Goal: Task Accomplishment & Management: Use online tool/utility

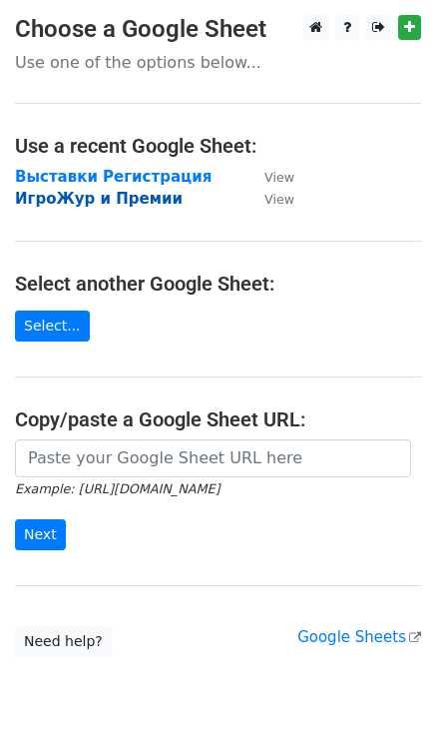
click at [52, 199] on strong "ИгроЖур и Премии" at bounding box center [99, 199] width 168 height 18
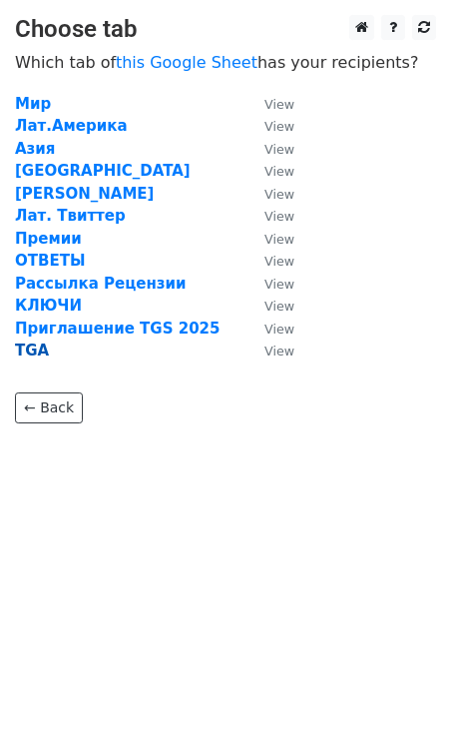
click at [29, 351] on strong "TGA" at bounding box center [32, 350] width 34 height 18
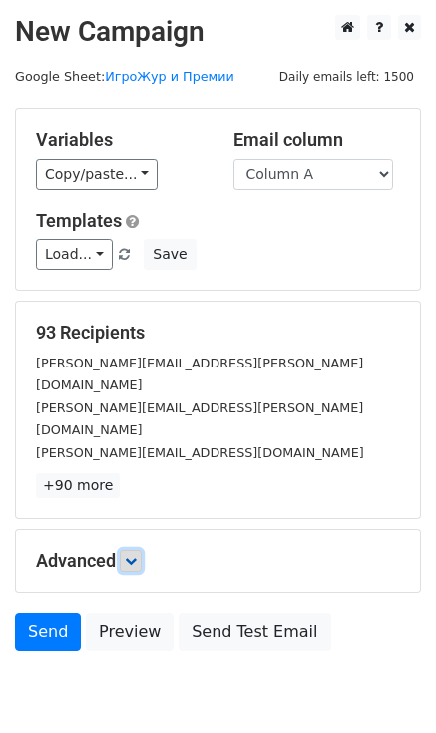
click at [137, 550] on link at bounding box center [131, 561] width 22 height 22
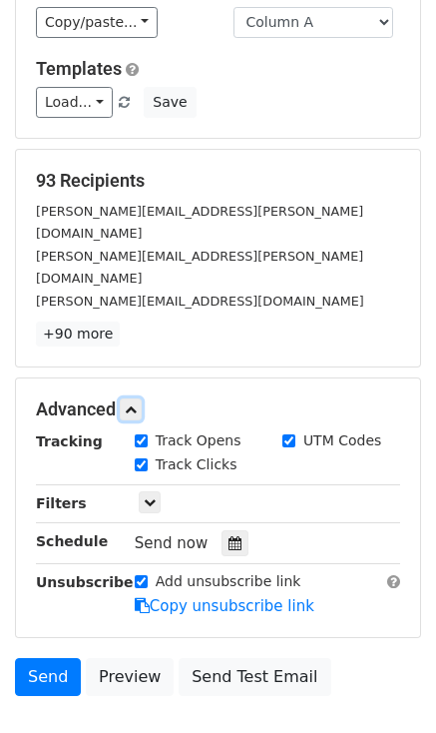
scroll to position [200, 0]
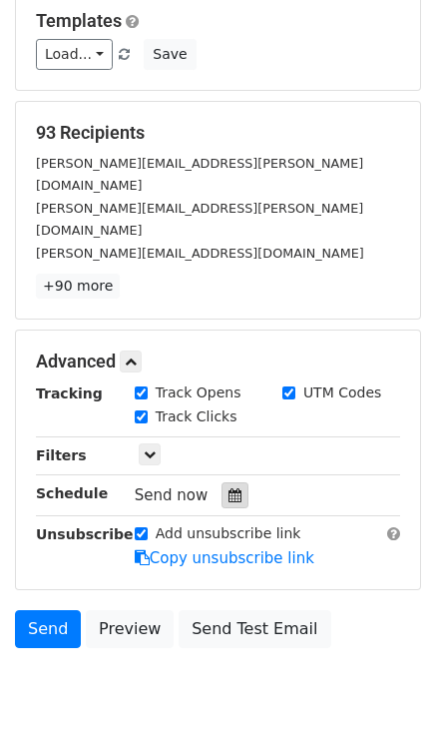
click at [229, 488] on icon at bounding box center [235, 495] width 13 height 14
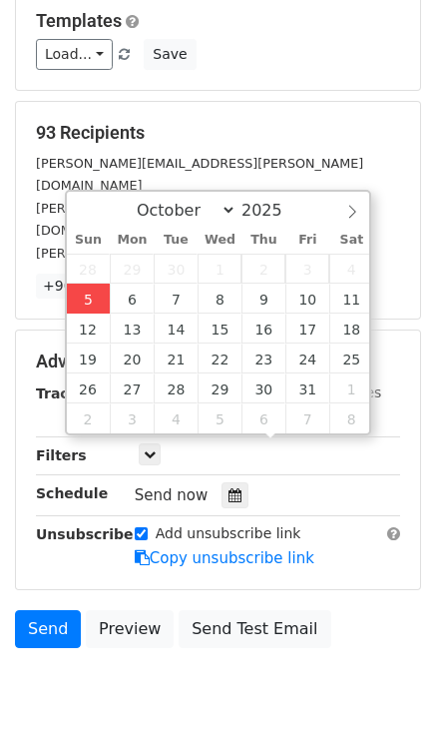
type input "2025-10-05 16:20"
type input "04"
type input "20"
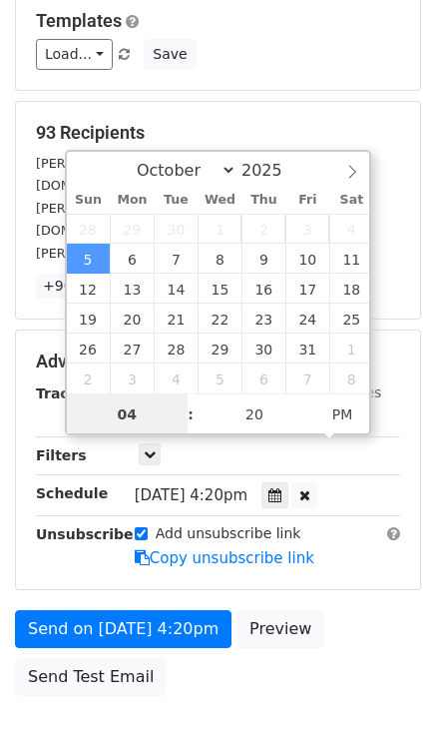
scroll to position [0, 0]
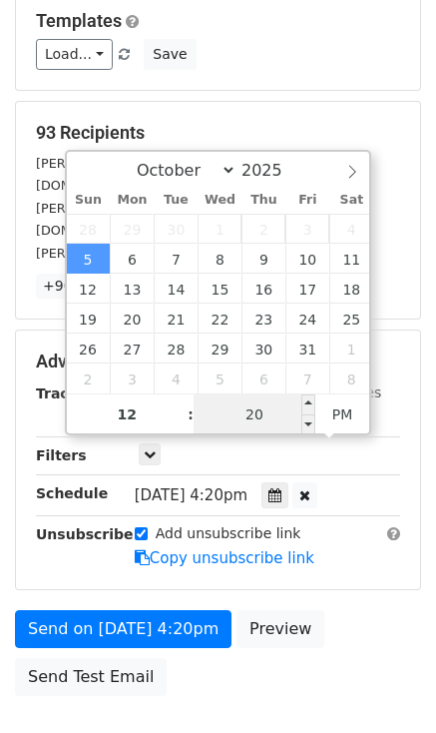
type input "04"
click at [251, 414] on input "20" at bounding box center [255, 414] width 122 height 40
type input "20"
click at [355, 482] on div "Sun, Oct 5, 4:20pm 2025-10-05 16:20" at bounding box center [252, 495] width 235 height 27
click at [379, 610] on div "Send on Oct 5 at 4:20pm Preview Send Test Email" at bounding box center [218, 658] width 436 height 96
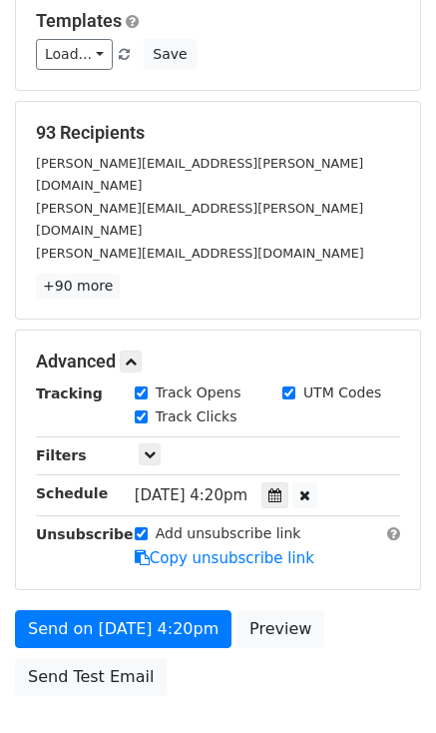
click at [160, 486] on span "Sun, Oct 5, 4:20pm" at bounding box center [191, 495] width 113 height 18
click at [279, 488] on icon at bounding box center [274, 495] width 13 height 14
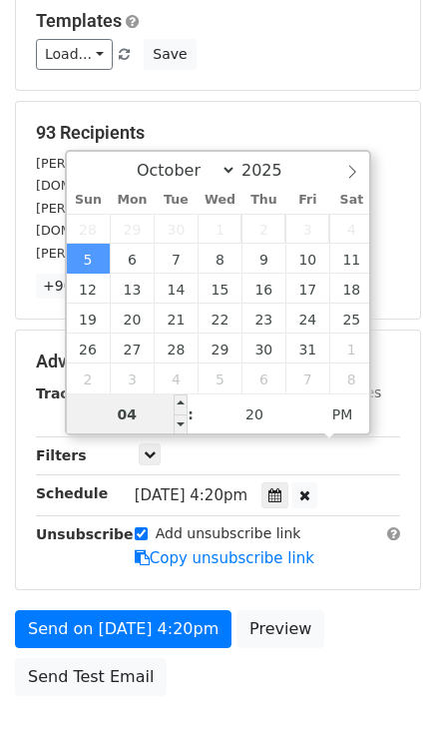
click at [124, 414] on input "04" at bounding box center [128, 414] width 122 height 40
type input "04"
type input "00"
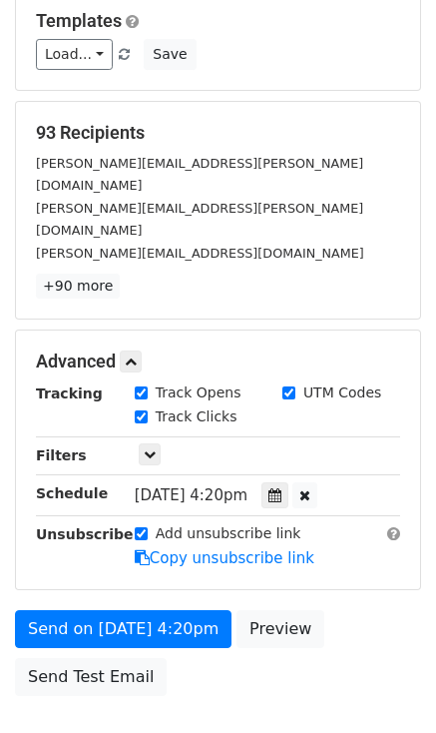
click at [180, 486] on span "Sun, Oct 5, 4:20pm" at bounding box center [191, 495] width 113 height 18
click at [278, 488] on icon at bounding box center [274, 495] width 13 height 14
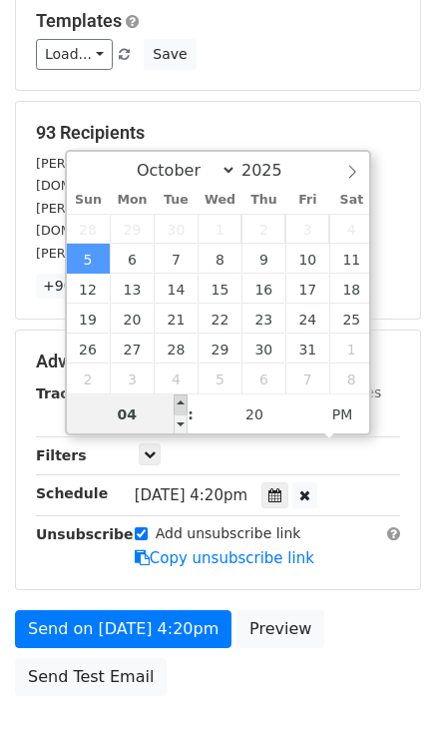
type input "2025-10-05 17:20"
type input "05"
click at [179, 403] on span at bounding box center [181, 404] width 14 height 20
type input "2025-10-05 18:20"
type input "06"
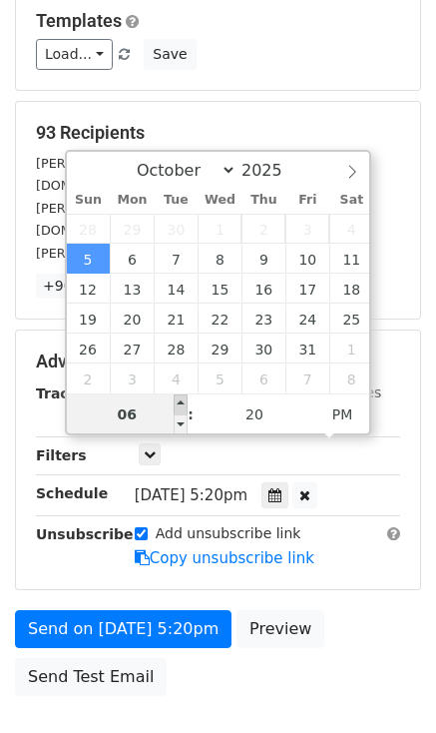
click at [179, 403] on span at bounding box center [181, 404] width 14 height 20
type input "2025-10-05 19:20"
type input "07"
click at [179, 403] on span at bounding box center [181, 404] width 14 height 20
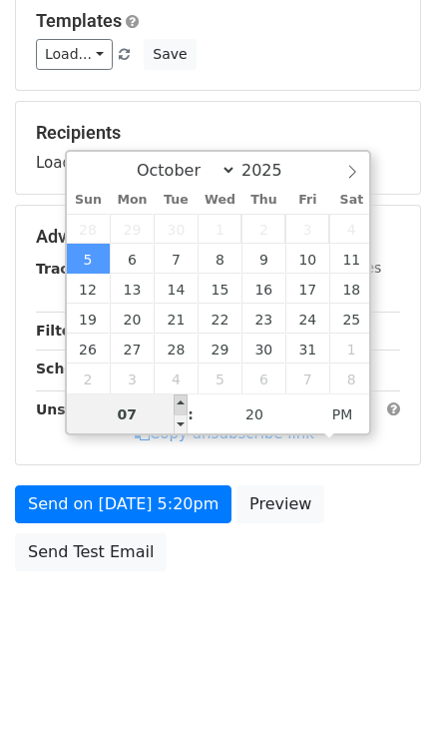
type input "2025-10-05 20:20"
type input "08"
click at [179, 403] on span at bounding box center [181, 404] width 14 height 20
type input "2025-10-05 21:20"
type input "09"
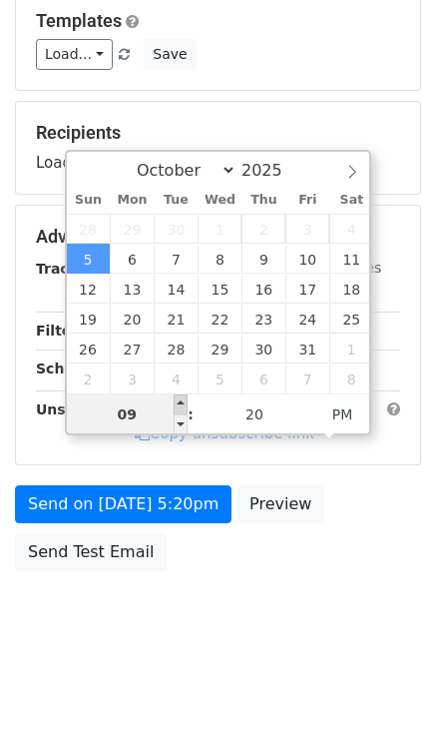
click at [179, 403] on span at bounding box center [181, 404] width 14 height 20
type input "2025-10-05 22:20"
type input "10"
click at [178, 402] on span at bounding box center [181, 404] width 14 height 20
type input "2025-10-05 23:20"
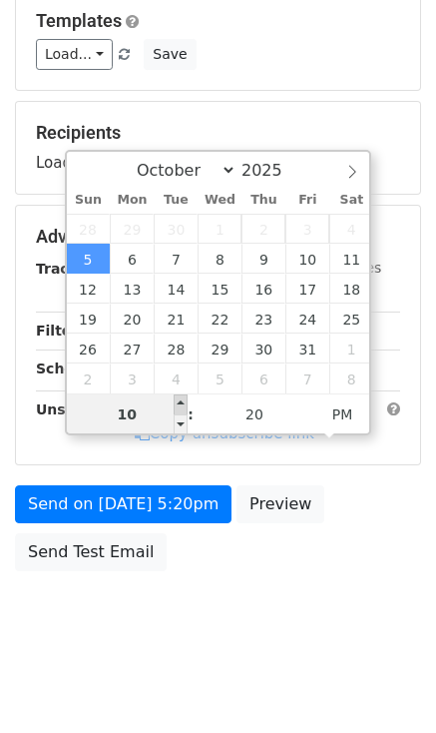
type input "11"
click at [178, 402] on span at bounding box center [181, 404] width 14 height 20
type input "2025-10-05 16:20"
type input "04"
click at [178, 402] on span at bounding box center [181, 404] width 14 height 20
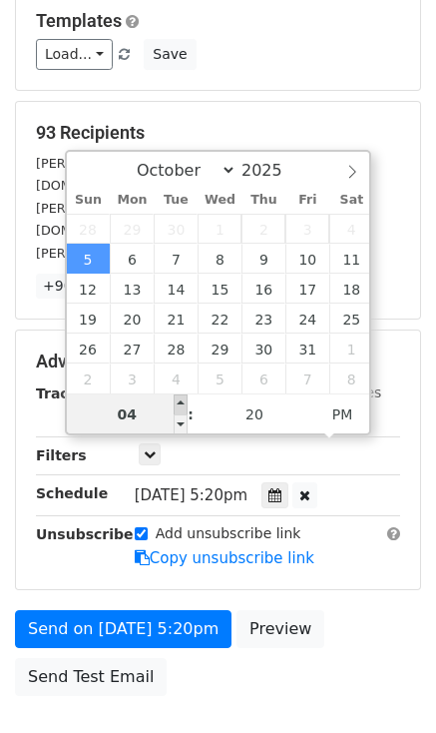
type input "2025-10-05 17:20"
type input "05"
click at [178, 400] on span at bounding box center [181, 404] width 14 height 20
type input "2025-10-05 18:20"
type input "06"
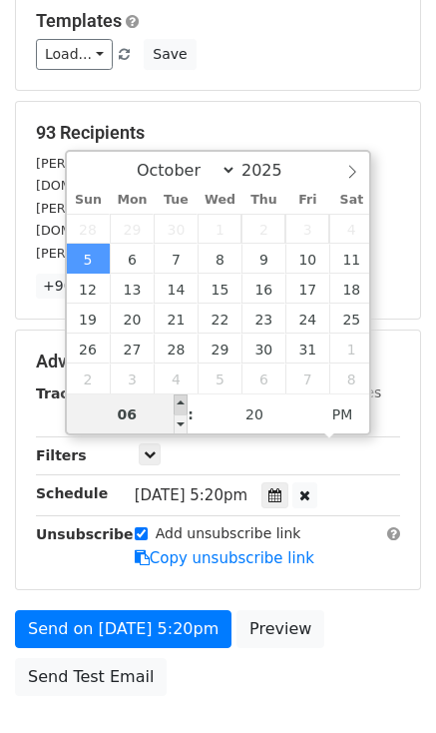
click at [177, 398] on span at bounding box center [181, 404] width 14 height 20
type input "2025-10-05 19:20"
type input "07"
click at [176, 398] on span at bounding box center [181, 404] width 14 height 20
type input "2025-10-05 20:20"
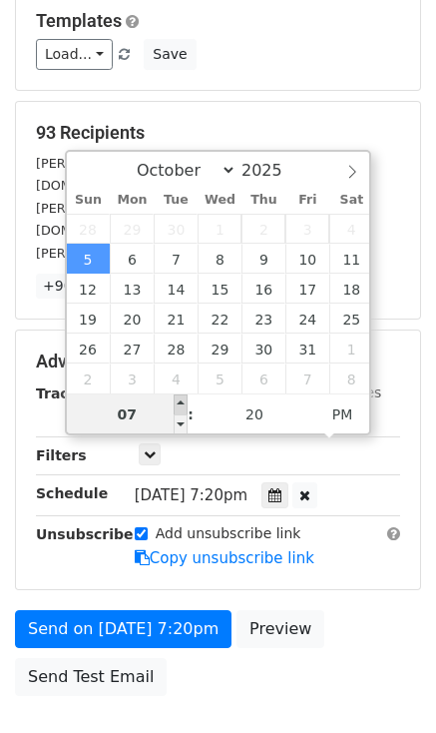
type input "08"
click at [176, 397] on span at bounding box center [181, 404] width 14 height 20
type input "2025-10-05 21:20"
type input "09"
click at [176, 397] on span at bounding box center [181, 404] width 14 height 20
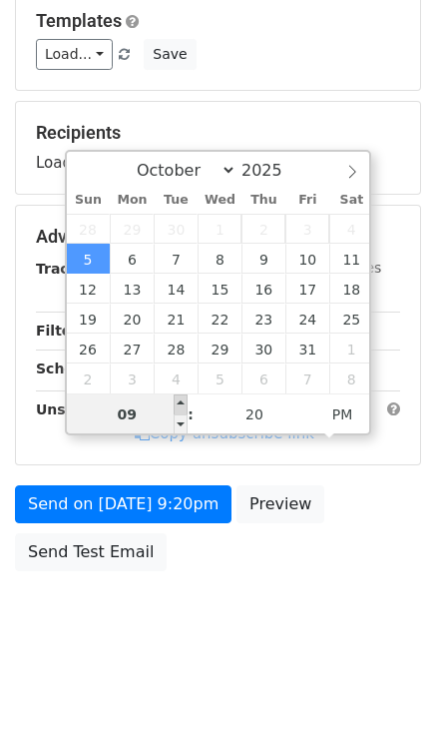
type input "2025-10-05 22:20"
type input "10"
click at [176, 397] on span at bounding box center [181, 404] width 14 height 20
type input "2025-10-05 23:20"
type input "11"
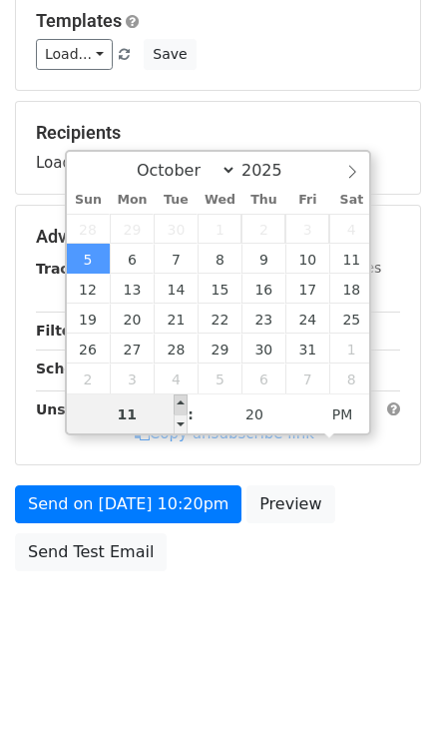
click at [176, 397] on span at bounding box center [181, 404] width 14 height 20
type input "2025-10-05 16:20"
click at [176, 397] on span at bounding box center [181, 404] width 14 height 20
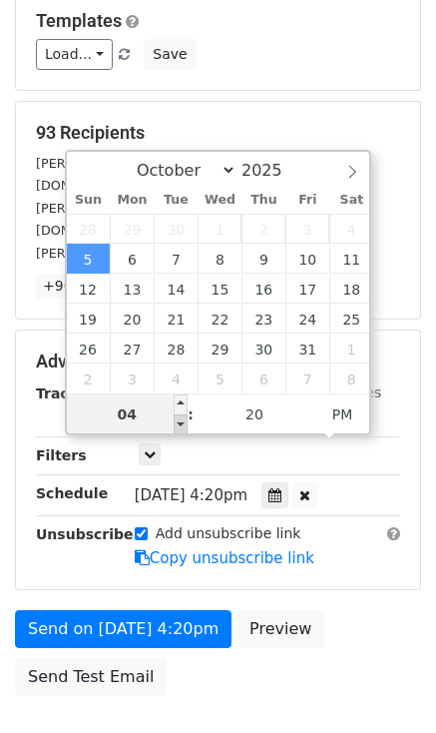
type input "04"
click at [181, 425] on span at bounding box center [181, 424] width 14 height 20
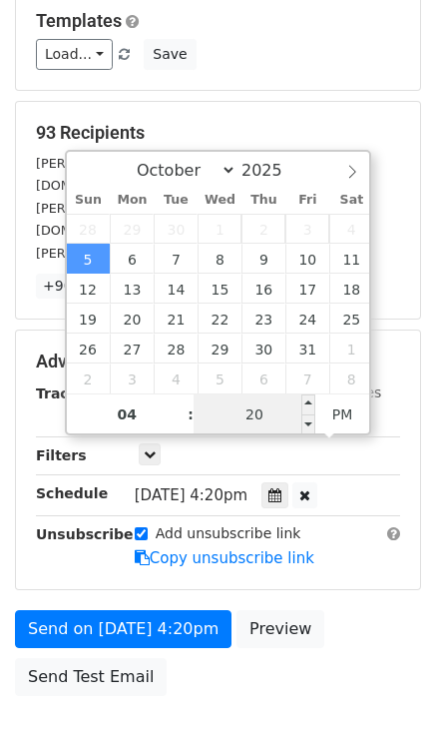
click at [296, 418] on input "20" at bounding box center [255, 414] width 122 height 40
click at [303, 420] on span at bounding box center [308, 424] width 14 height 20
type input "20"
click at [303, 420] on span at bounding box center [308, 424] width 14 height 20
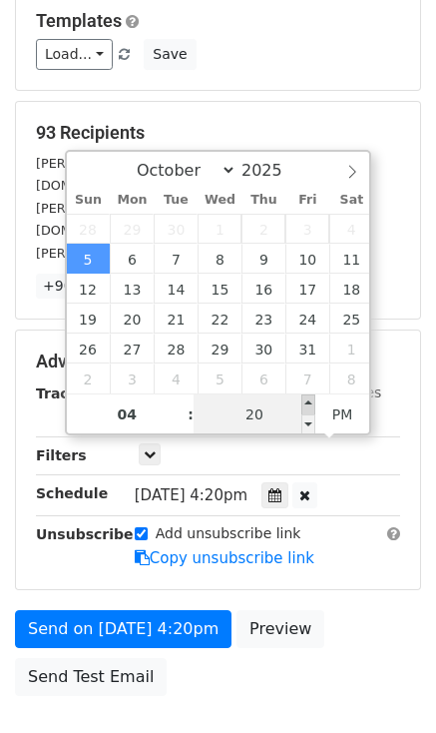
type input "2025-10-05 16:25"
type input "25"
click at [302, 398] on span at bounding box center [308, 404] width 14 height 20
type input "2025-10-05 16:30"
type input "30"
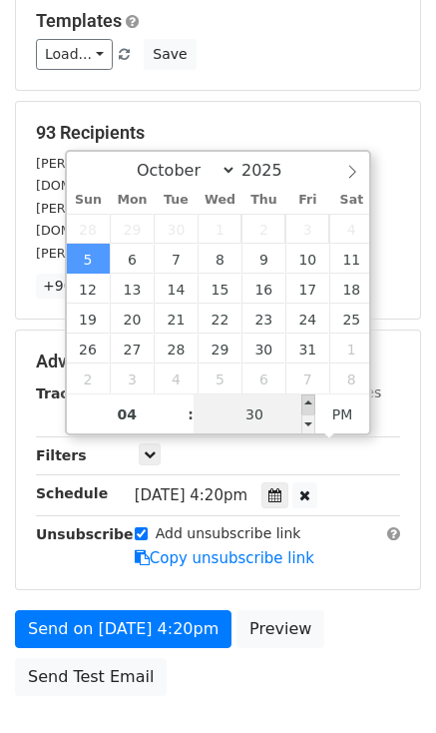
click at [305, 398] on span at bounding box center [308, 404] width 14 height 20
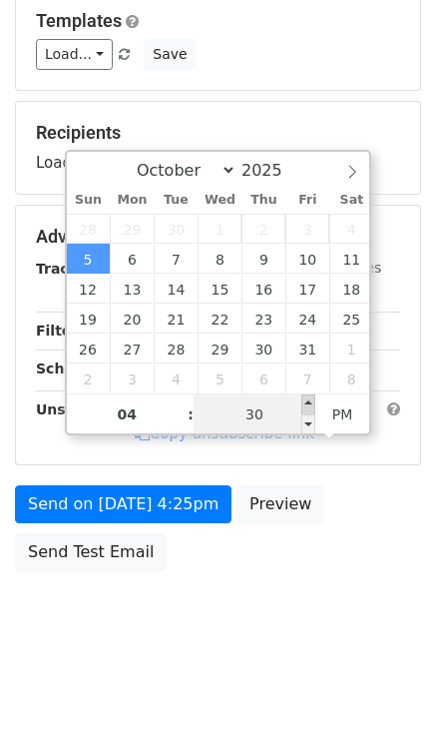
type input "2025-10-05 16:35"
type input "35"
click at [305, 398] on span at bounding box center [308, 404] width 14 height 20
type input "2025-10-05 16:40"
type input "40"
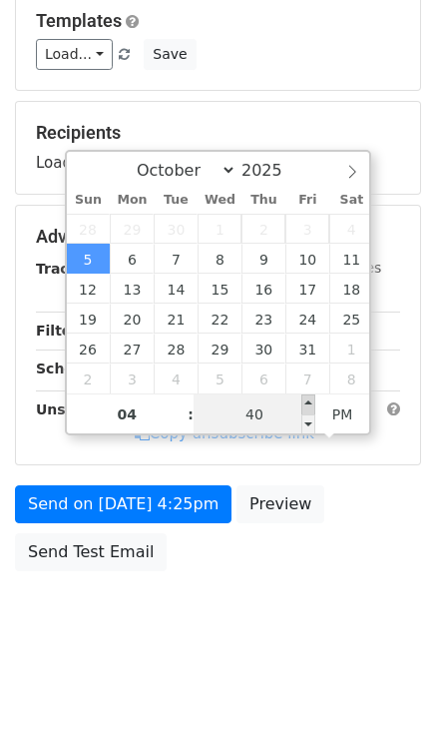
click at [305, 398] on span at bounding box center [308, 404] width 14 height 20
type input "2025-10-05 16:45"
type input "45"
click at [305, 398] on span at bounding box center [308, 404] width 14 height 20
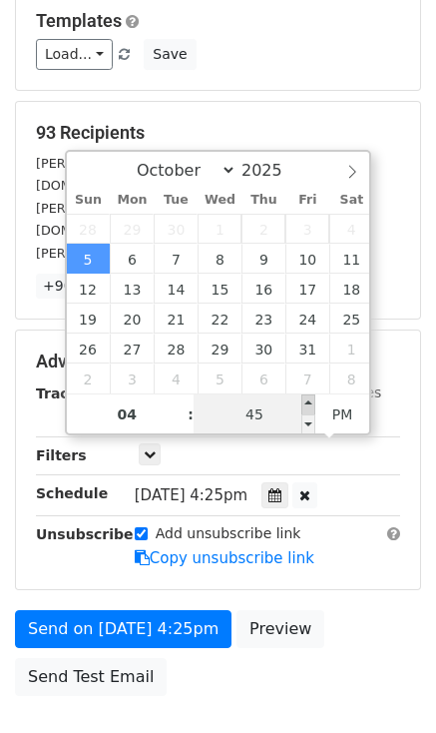
type input "2025-10-05 16:50"
type input "50"
click at [305, 398] on span at bounding box center [308, 404] width 14 height 20
type input "2025-10-05 16:55"
type input "55"
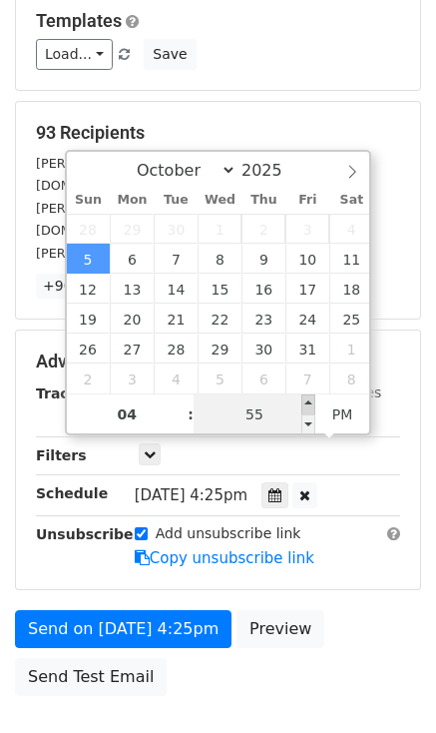
click at [305, 398] on span at bounding box center [308, 404] width 14 height 20
type input "2025-10-05 17:00"
type input "05"
type input "00"
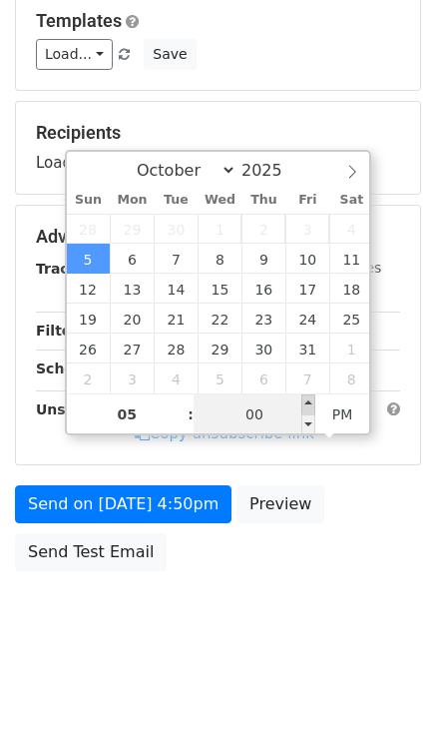
click at [305, 398] on span at bounding box center [308, 404] width 14 height 20
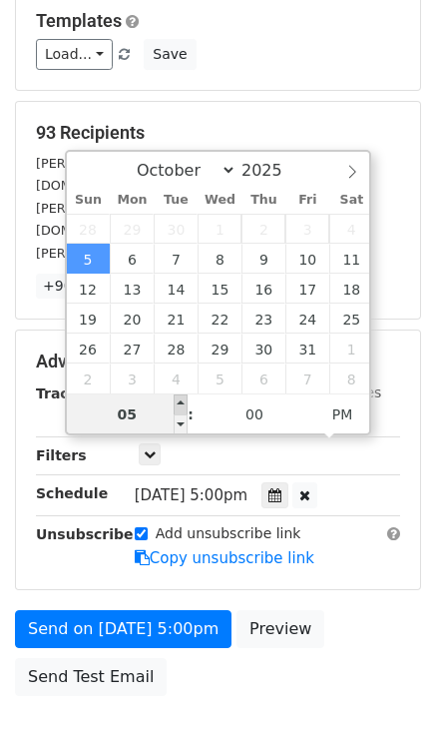
type input "2025-10-05 18:00"
type input "06"
click at [180, 398] on span at bounding box center [181, 404] width 14 height 20
type input "2025-10-05 19:00"
type input "07"
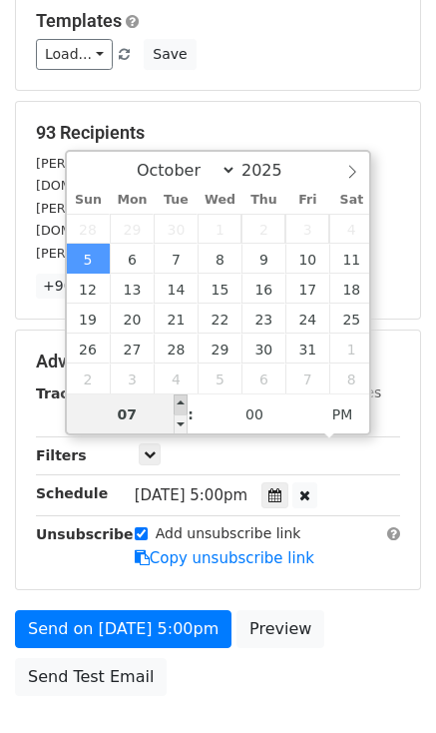
click at [180, 398] on span at bounding box center [181, 404] width 14 height 20
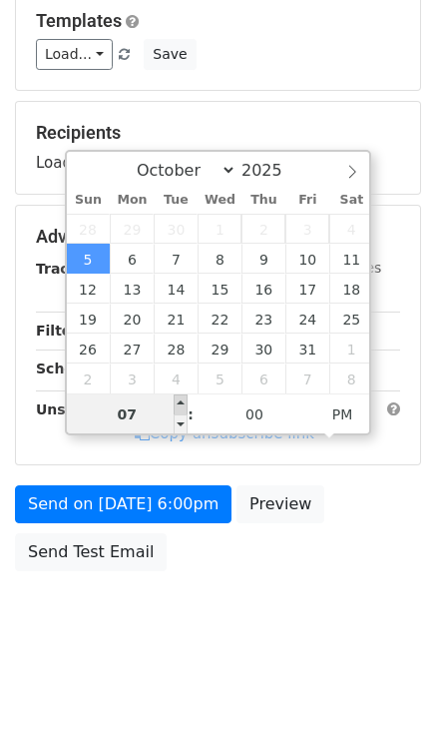
type input "2025-10-05 20:00"
type input "08"
click at [180, 398] on span at bounding box center [181, 404] width 14 height 20
type input "2025-10-05 21:00"
type input "09"
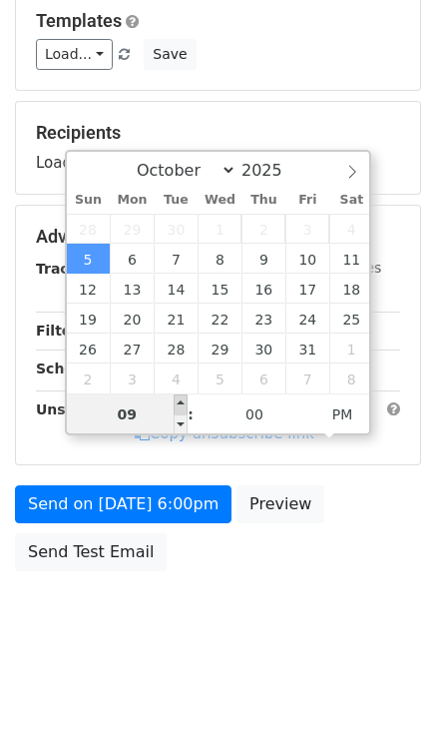
click at [180, 398] on span at bounding box center [181, 404] width 14 height 20
type input "2025-10-05 22:00"
type input "10"
click at [180, 398] on span at bounding box center [181, 404] width 14 height 20
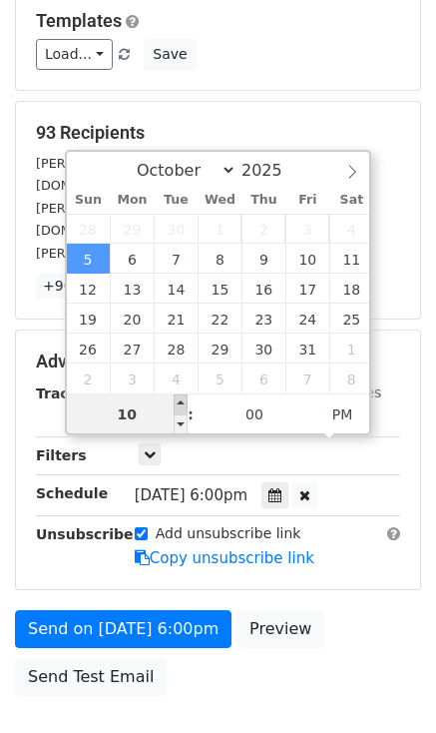
type input "2025-10-05 23:00"
type input "11"
click at [180, 398] on span at bounding box center [181, 404] width 14 height 20
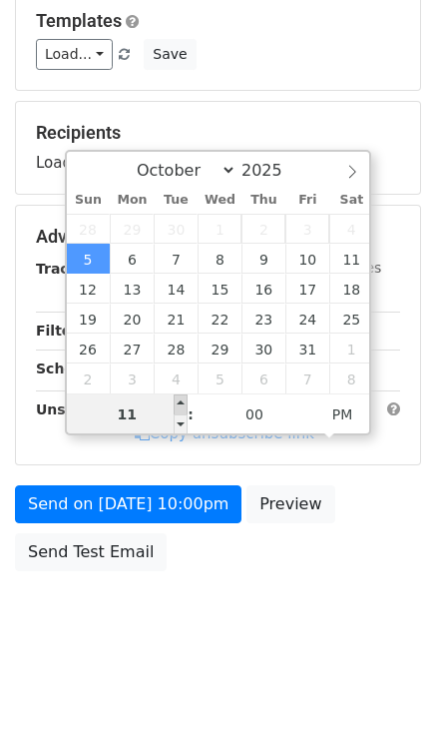
type input "2025-10-05 16:20"
type input "04"
type input "20"
click at [180, 398] on span at bounding box center [181, 404] width 14 height 20
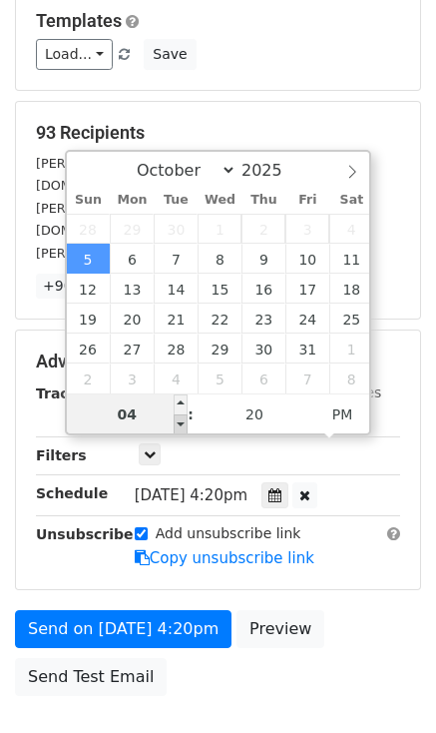
click at [178, 421] on span at bounding box center [181, 424] width 14 height 20
click at [139, 414] on input "04" at bounding box center [128, 414] width 122 height 40
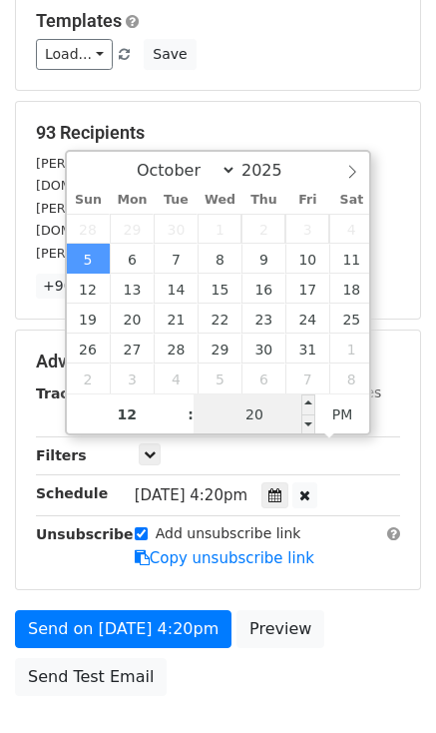
type input "04"
click at [291, 413] on input "20" at bounding box center [255, 414] width 122 height 40
click at [190, 413] on span ":" at bounding box center [191, 414] width 6 height 40
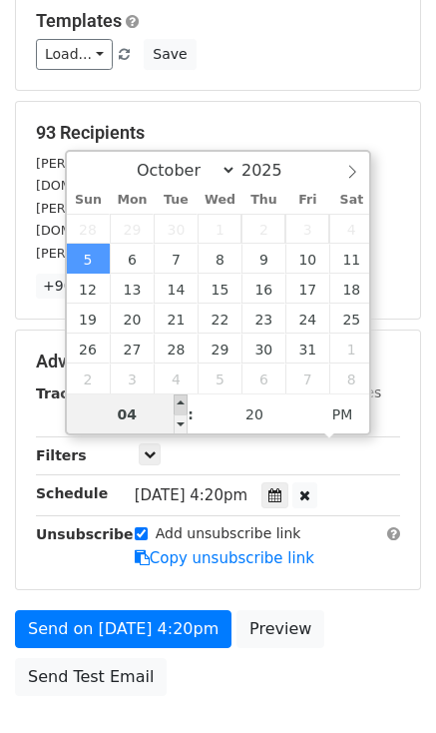
type input "2025-10-05 17:20"
type input "05"
click at [182, 404] on span at bounding box center [181, 404] width 14 height 20
type input "2025-10-05 18:20"
type input "06"
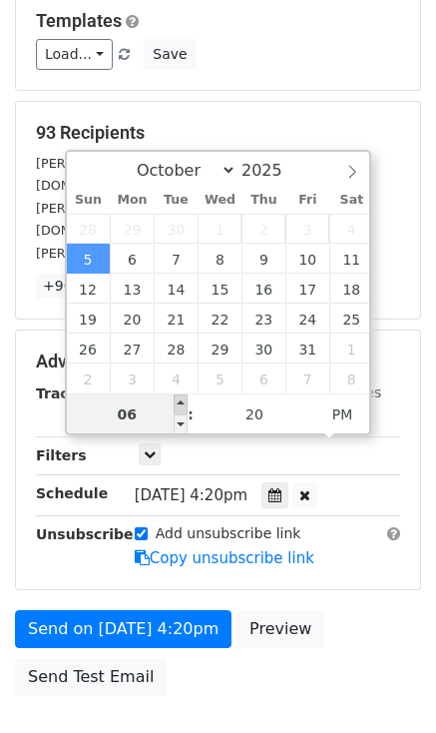
click at [182, 404] on span at bounding box center [181, 404] width 14 height 20
type input "2025-10-05 19:20"
type input "07"
click at [182, 404] on span at bounding box center [181, 404] width 14 height 20
type input "2025-10-05 20:20"
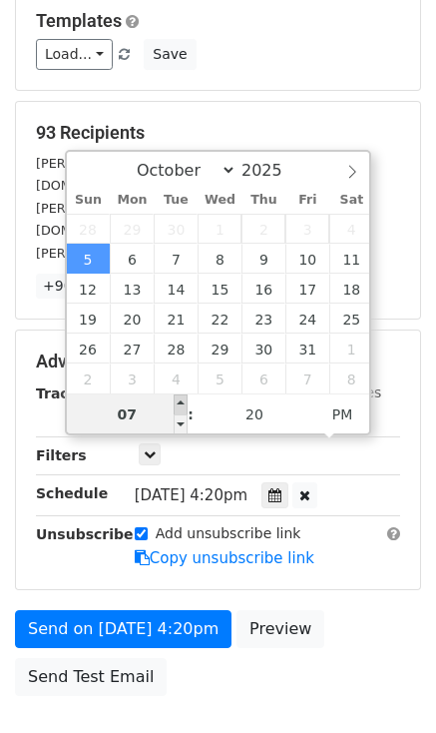
type input "08"
click at [182, 404] on span at bounding box center [181, 404] width 14 height 20
type input "2025-10-05 21:20"
type input "09"
click at [182, 404] on span at bounding box center [181, 404] width 14 height 20
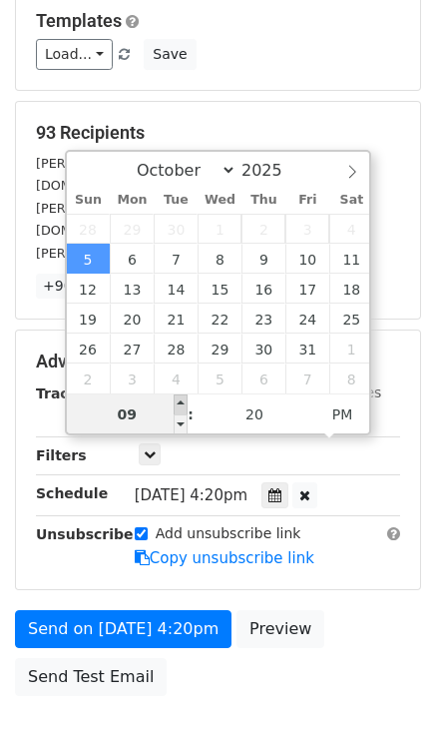
type input "2025-10-05 22:20"
type input "10"
click at [182, 404] on span at bounding box center [181, 404] width 14 height 20
type input "2025-10-05 23:20"
type input "11"
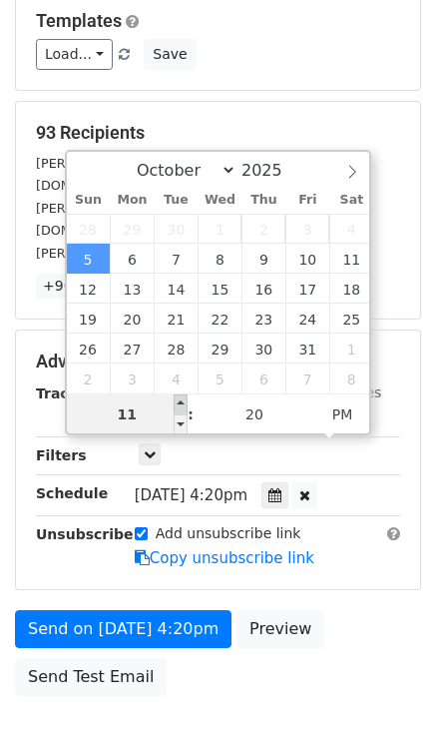
click at [182, 404] on span at bounding box center [181, 404] width 14 height 20
type input "2025-10-05 16:20"
click at [182, 404] on span at bounding box center [181, 404] width 14 height 20
click at [182, 421] on span at bounding box center [181, 424] width 14 height 20
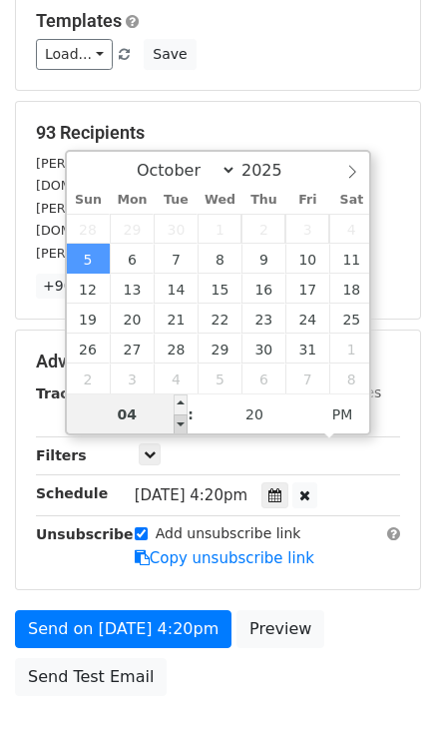
click at [180, 421] on span at bounding box center [181, 424] width 14 height 20
type input "04"
click at [180, 421] on span at bounding box center [181, 424] width 14 height 20
type input "2025-10-05 17:20"
type input "05"
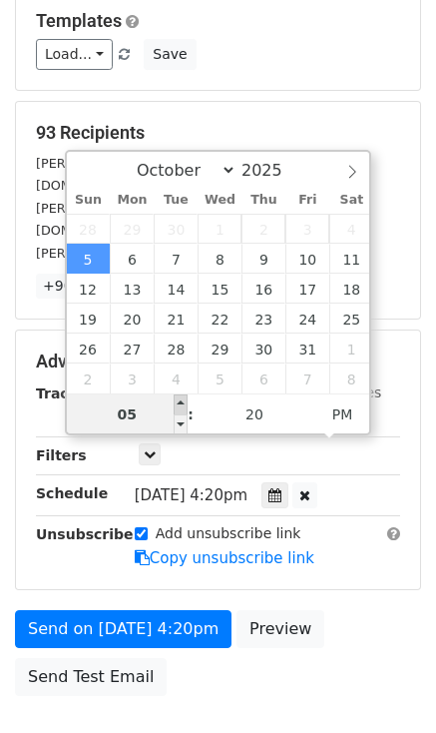
click at [184, 402] on span at bounding box center [181, 404] width 14 height 20
type input "2025-10-05 18:20"
type input "06"
click at [184, 402] on span at bounding box center [181, 404] width 14 height 20
type input "2025-10-05 19:20"
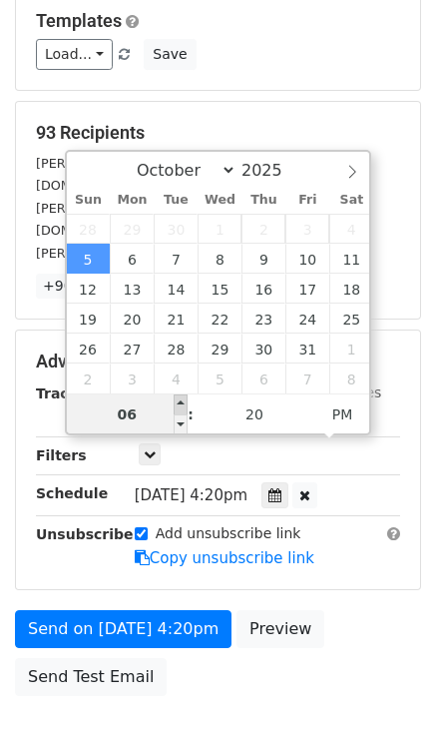
type input "07"
click at [184, 402] on span at bounding box center [181, 404] width 14 height 20
type input "2025-10-05 20:20"
type input "08"
click at [184, 402] on span at bounding box center [181, 404] width 14 height 20
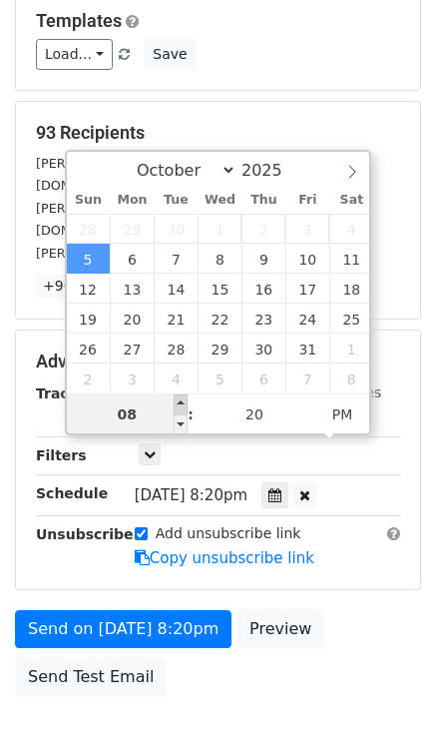
type input "2025-10-05 21:20"
type input "09"
click at [184, 402] on span at bounding box center [181, 404] width 14 height 20
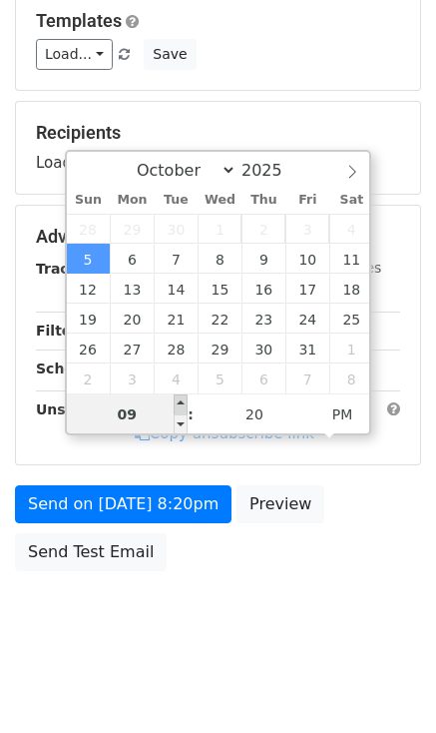
type input "2025-10-05 22:20"
type input "10"
click at [184, 402] on span at bounding box center [181, 404] width 14 height 20
type input "2025-10-05 23:20"
type input "11"
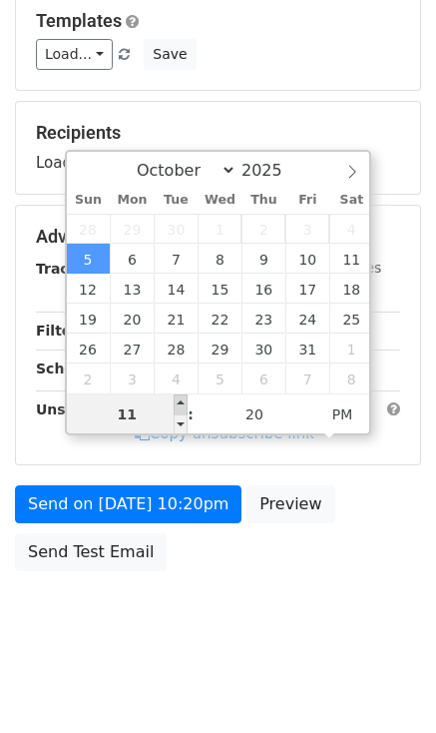
click at [184, 402] on span at bounding box center [181, 404] width 14 height 20
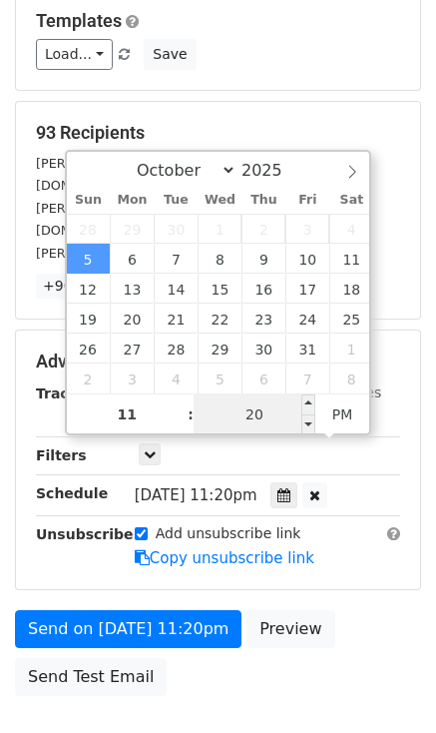
click at [263, 410] on input "20" at bounding box center [255, 414] width 122 height 40
type input "2025-10-05 23:25"
type input "25"
click at [306, 397] on span at bounding box center [308, 404] width 14 height 20
type input "2025-10-05 23:30"
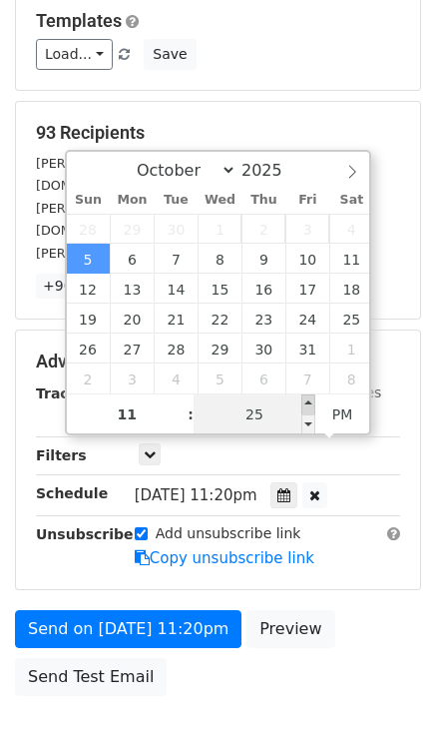
type input "30"
click at [306, 397] on span at bounding box center [308, 404] width 14 height 20
type input "2025-10-05 23:35"
type input "35"
click at [306, 397] on span at bounding box center [308, 404] width 14 height 20
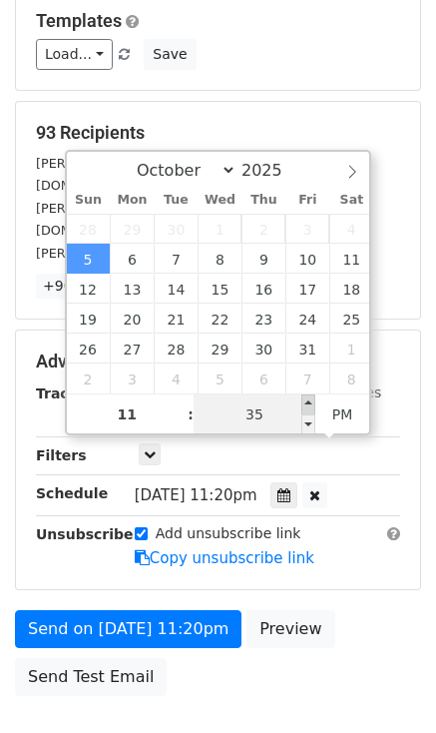
type input "2025-10-05 23:40"
type input "40"
click at [306, 397] on span at bounding box center [308, 404] width 14 height 20
type input "2025-10-05 23:45"
type input "45"
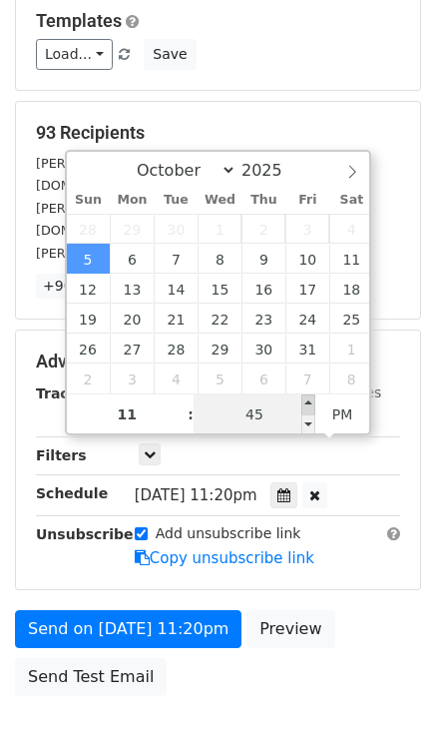
click at [306, 397] on span at bounding box center [308, 404] width 14 height 20
type input "2025-10-05 23:50"
type input "50"
click at [306, 397] on span at bounding box center [308, 404] width 14 height 20
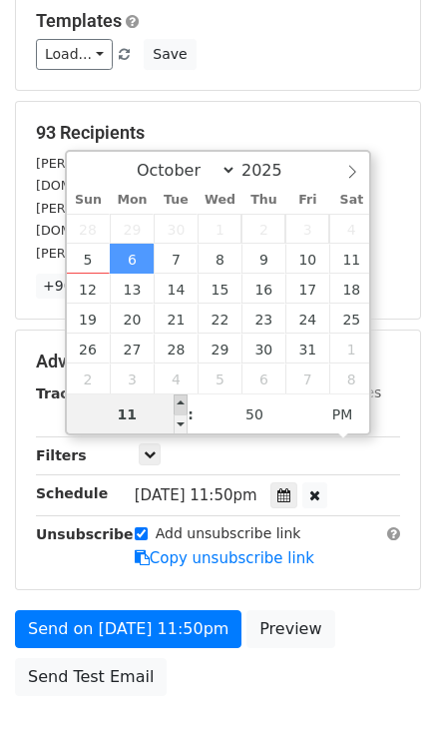
type input "2025-10-06 00:50"
type input "12"
click at [183, 398] on span at bounding box center [181, 404] width 14 height 20
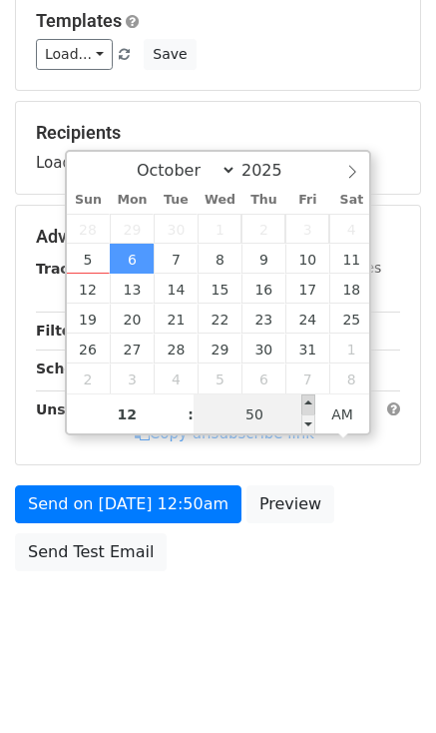
type input "2025-10-06 00:55"
type input "55"
click at [308, 395] on span at bounding box center [308, 404] width 14 height 20
type input "2025-10-06 01:00"
type input "01"
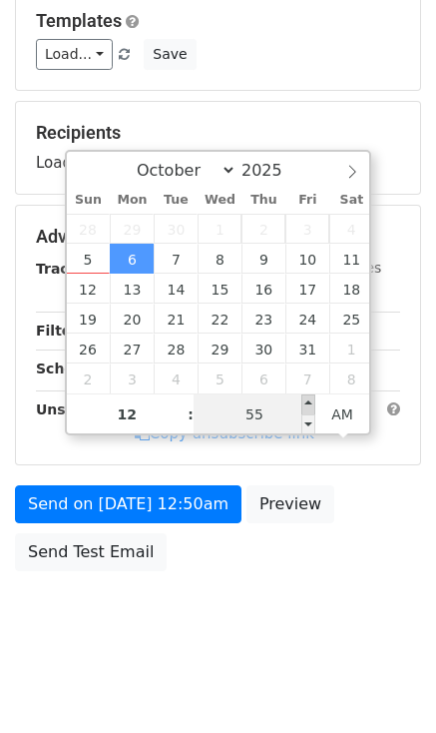
type input "00"
click at [308, 395] on span at bounding box center [308, 404] width 14 height 20
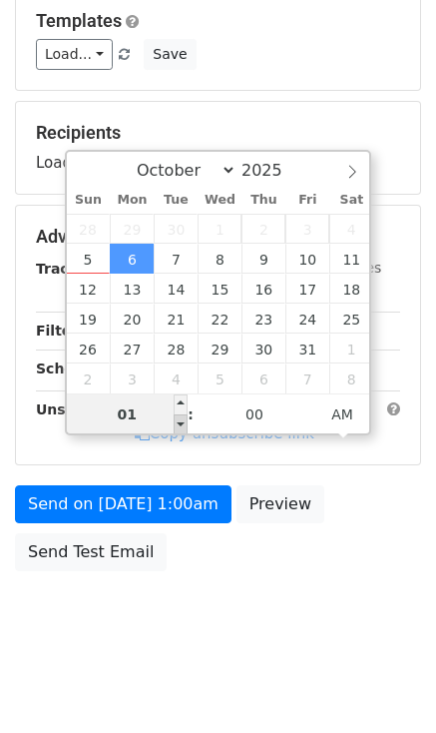
type input "2025-10-06 00:00"
type input "12"
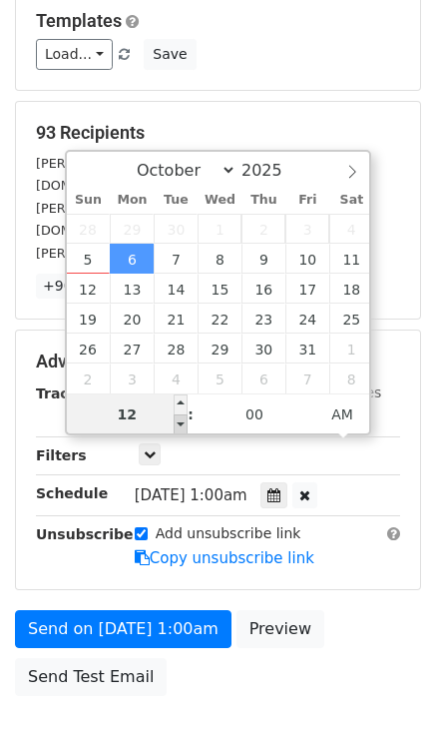
click at [180, 426] on span at bounding box center [181, 424] width 14 height 20
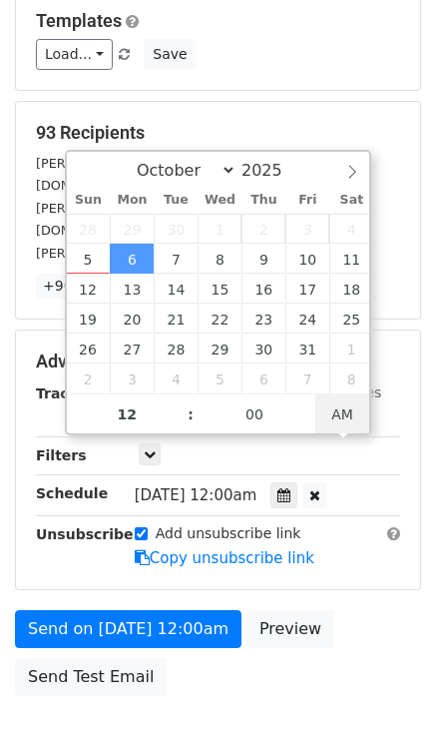
type input "2025-10-06 12:00"
click at [329, 409] on span "AM" at bounding box center [342, 414] width 55 height 40
click at [384, 482] on div "Mon, Oct 6, 12:00pm 2025-10-06 12:00" at bounding box center [267, 495] width 295 height 27
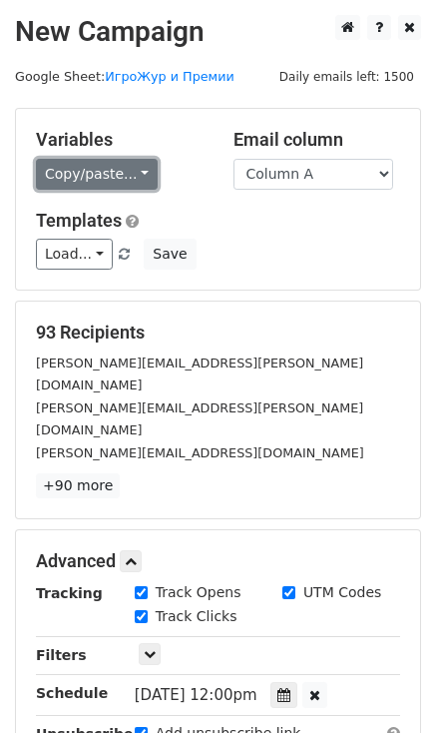
click at [133, 175] on link "Copy/paste..." at bounding box center [97, 174] width 122 height 31
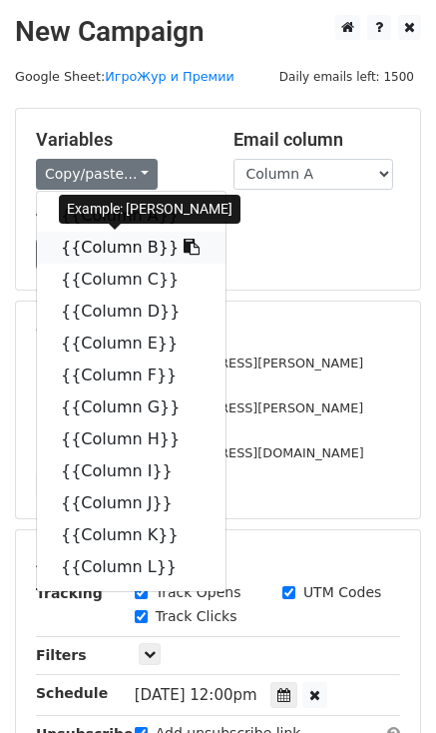
click at [87, 246] on link "{{Column B}}" at bounding box center [131, 248] width 189 height 32
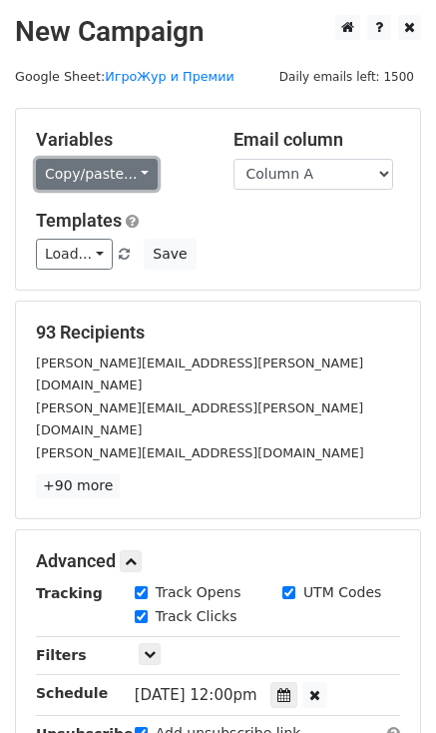
click at [82, 168] on link "Copy/paste..." at bounding box center [97, 174] width 122 height 31
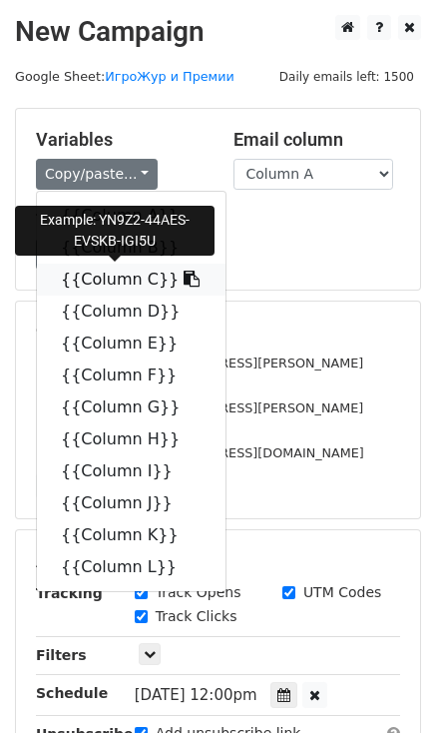
click at [112, 278] on link "{{Column C}}" at bounding box center [131, 279] width 189 height 32
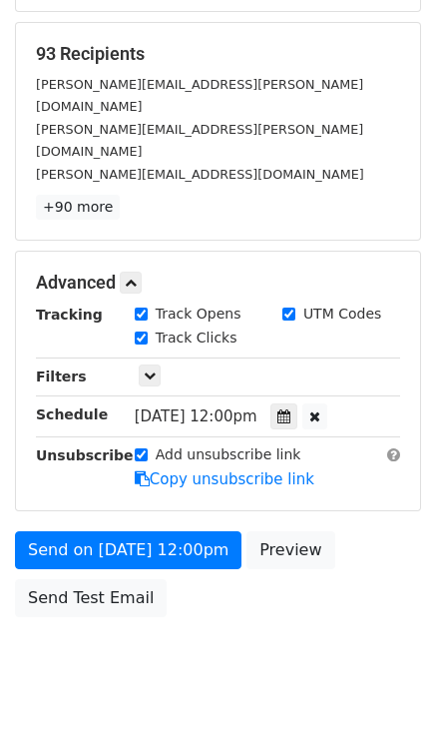
scroll to position [282, 0]
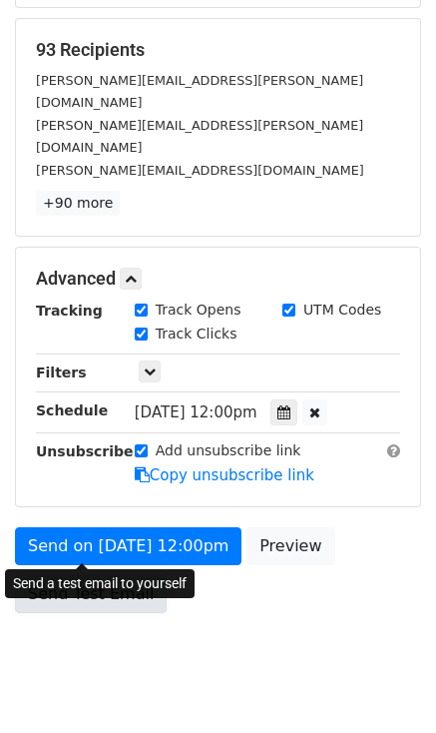
click at [106, 575] on link "Send Test Email" at bounding box center [91, 594] width 152 height 38
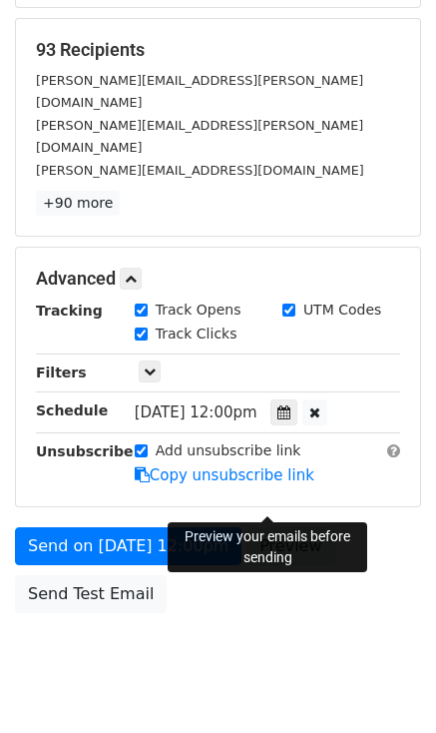
click at [271, 527] on link "Preview" at bounding box center [290, 546] width 88 height 38
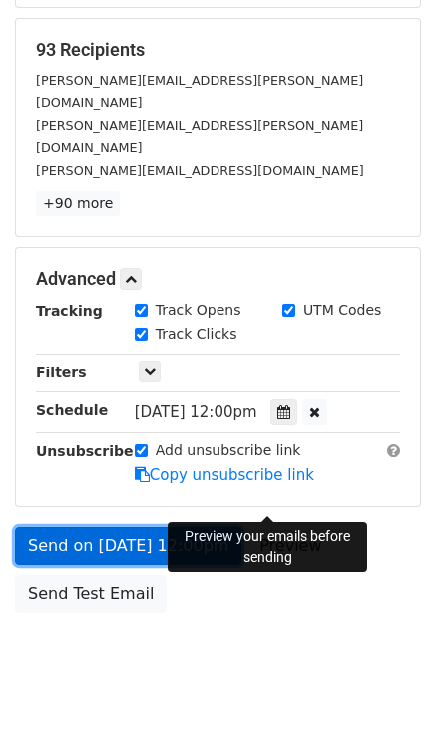
click at [108, 527] on link "Send on Oct 6 at 12:00pm" at bounding box center [128, 546] width 227 height 38
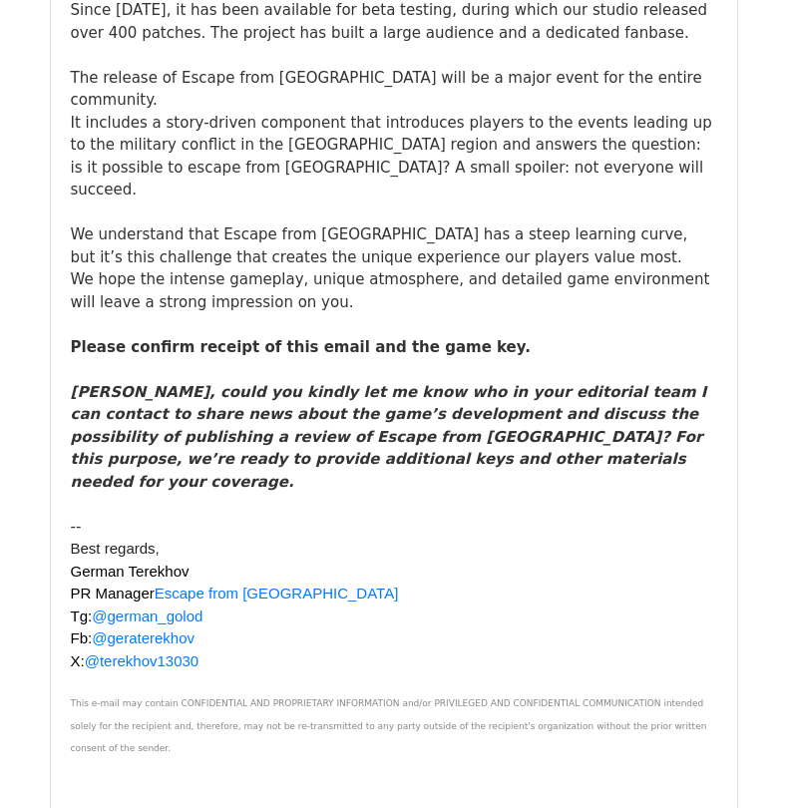
scroll to position [67562, 0]
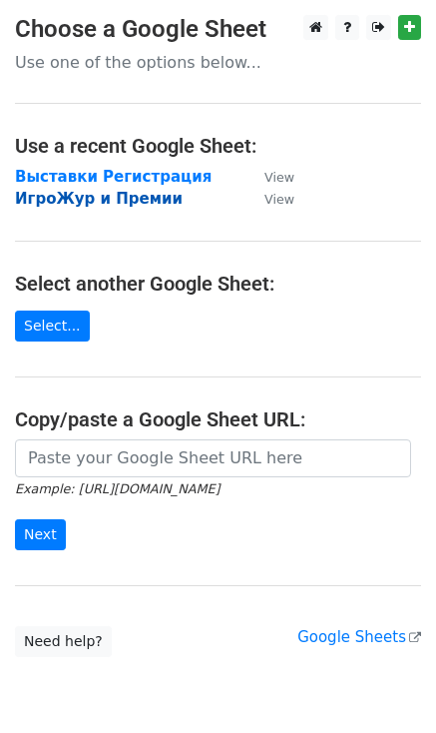
click at [100, 195] on strong "ИгроЖур и Премии" at bounding box center [99, 199] width 168 height 18
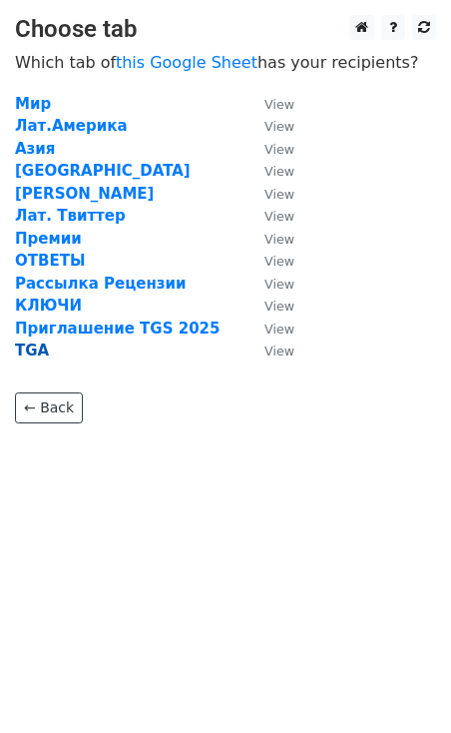
click at [30, 348] on strong "TGA" at bounding box center [32, 350] width 34 height 18
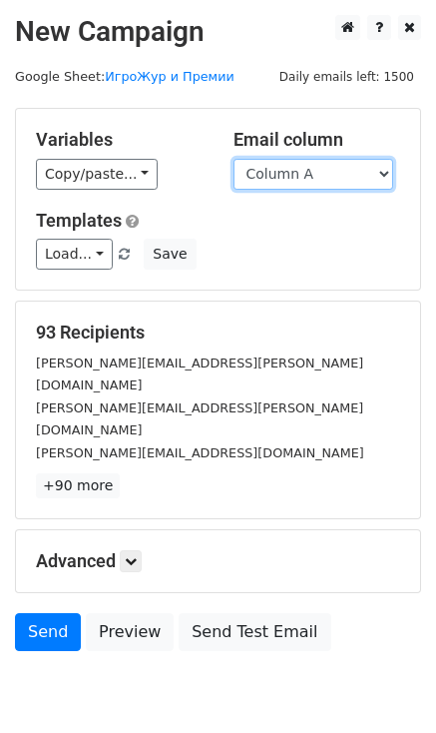
click at [301, 171] on select "Column A Column B Column C Column D Column E Column F Column G Column H Column …" at bounding box center [314, 174] width 160 height 31
select select "Column G"
click at [234, 159] on select "Column A Column B Column C Column D Column E Column F Column G Column H Column …" at bounding box center [314, 174] width 160 height 31
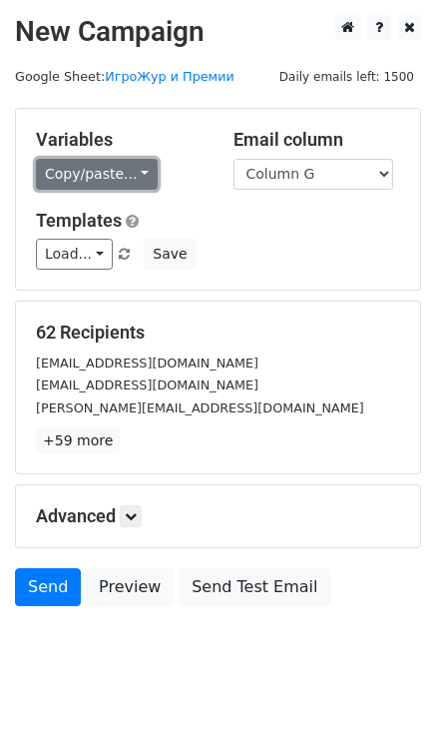
click at [140, 176] on link "Copy/paste..." at bounding box center [97, 174] width 122 height 31
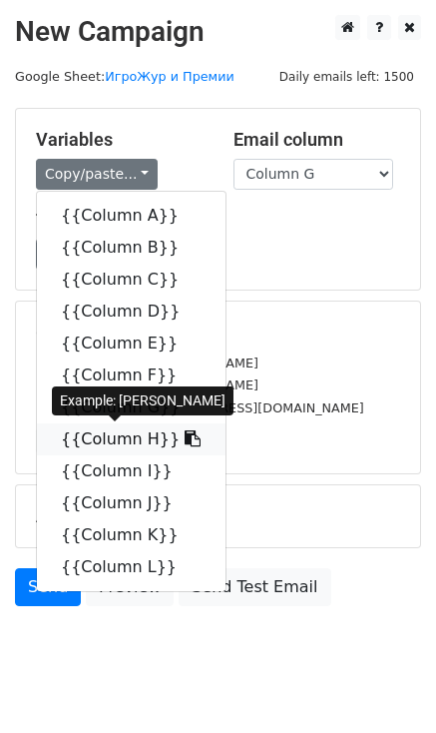
click at [110, 438] on link "{{Column H}}" at bounding box center [131, 439] width 189 height 32
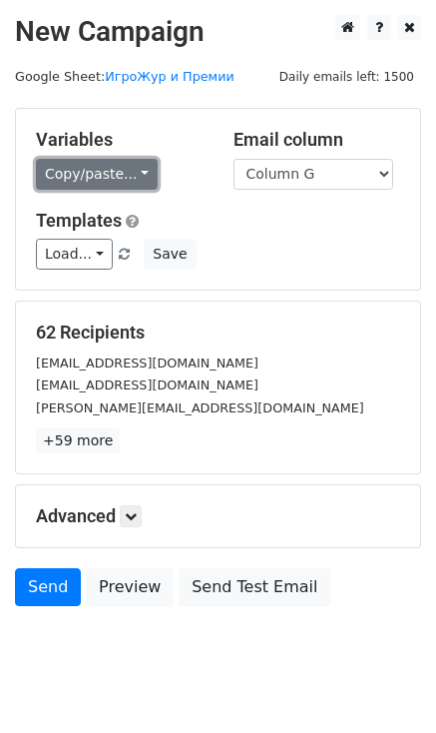
click at [100, 179] on link "Copy/paste..." at bounding box center [97, 174] width 122 height 31
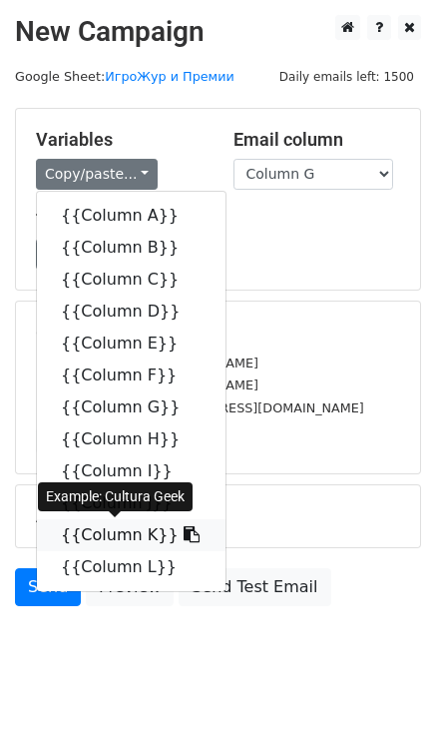
click at [108, 539] on link "{{Column K}}" at bounding box center [131, 535] width 189 height 32
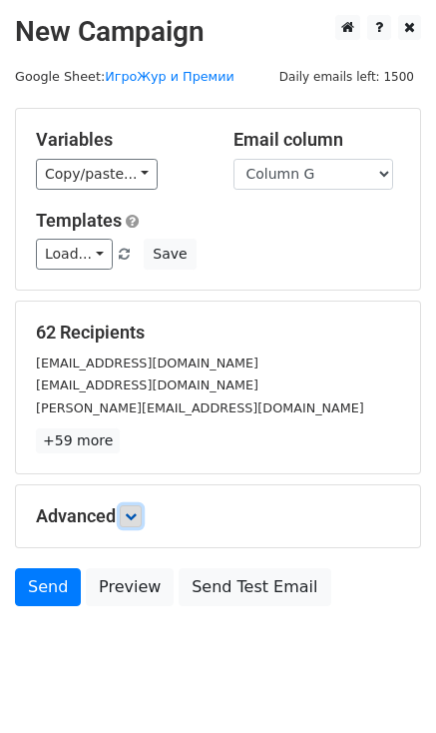
click at [132, 516] on icon at bounding box center [131, 516] width 12 height 12
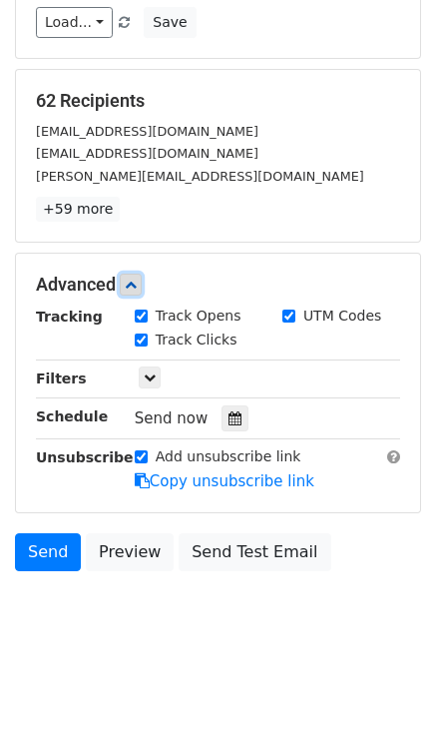
scroll to position [236, 0]
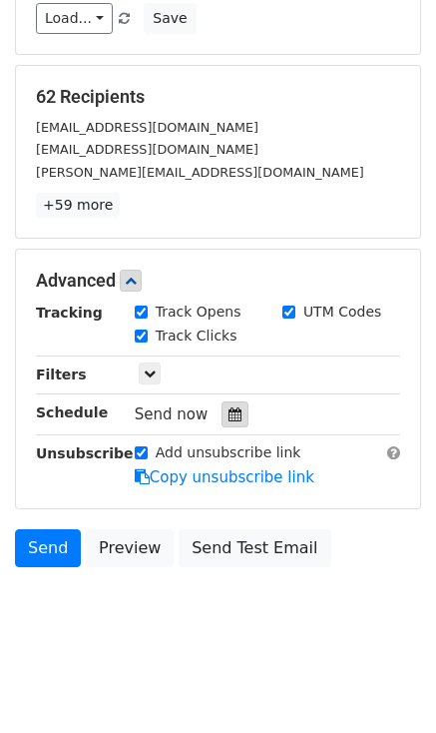
click at [229, 414] on icon at bounding box center [235, 414] width 13 height 14
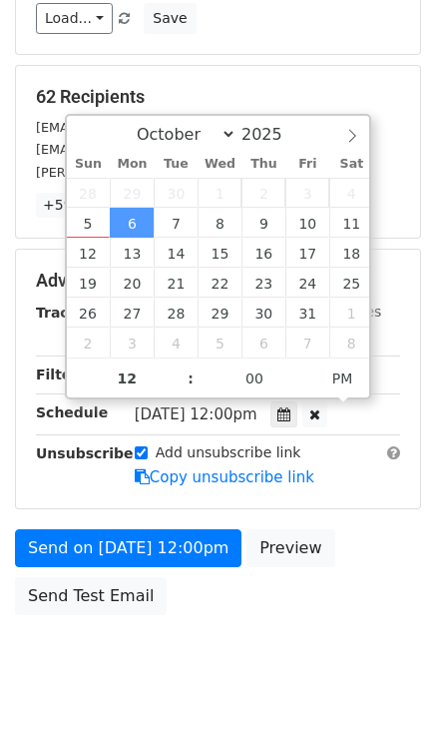
click at [182, 405] on span "Mon, Oct 6, 12:00pm" at bounding box center [196, 414] width 123 height 18
type input "2025-10-06 13:00"
click at [176, 366] on span at bounding box center [181, 368] width 14 height 20
click at [184, 415] on span "Mon, Oct 6, 1:00pm" at bounding box center [191, 414] width 113 height 18
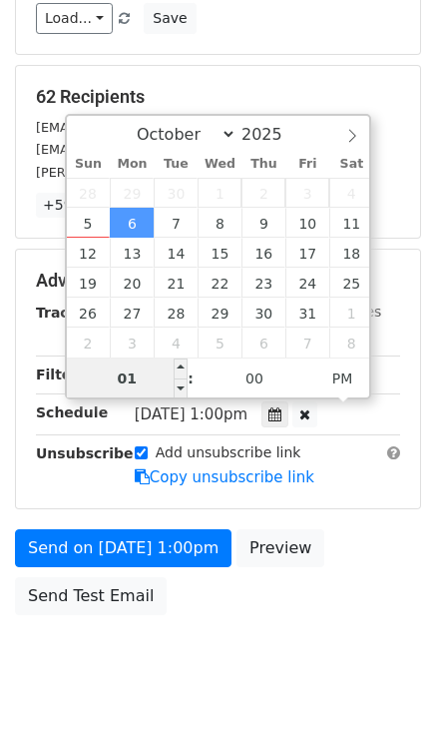
click at [145, 368] on input "01" at bounding box center [128, 378] width 122 height 40
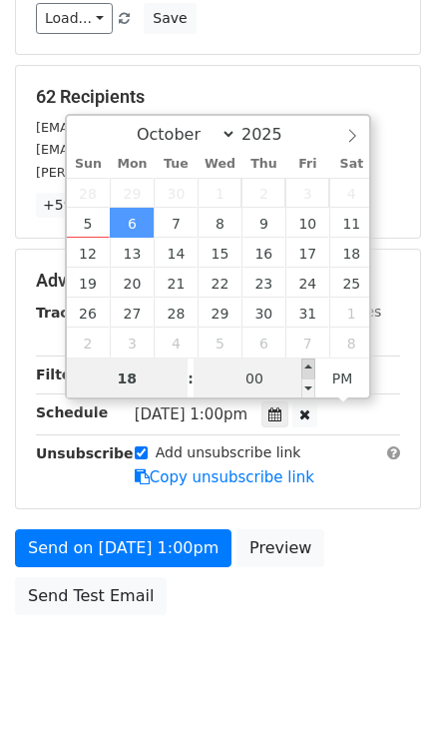
type input "06"
type input "2025-10-06 18:05"
type input "05"
click at [306, 368] on span at bounding box center [308, 368] width 14 height 20
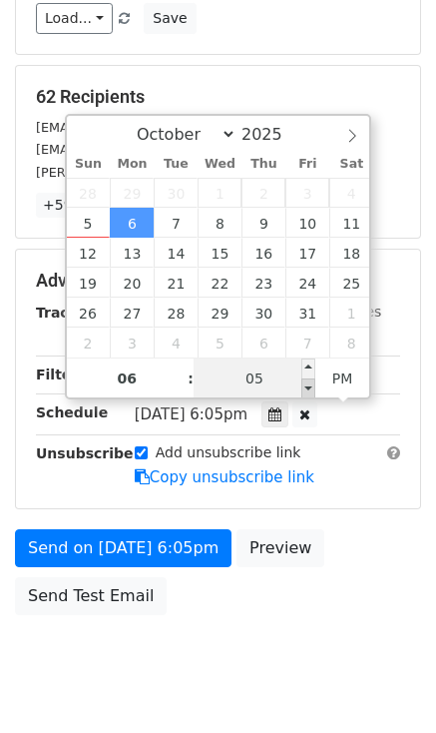
type input "2025-10-06 18:00"
type input "00"
click at [304, 384] on span at bounding box center [308, 388] width 14 height 20
click at [368, 522] on form "Variables Copy/paste... {{Column A}} {{Column B}} {{Column C}} {{Column D}} {{C…" at bounding box center [218, 248] width 406 height 752
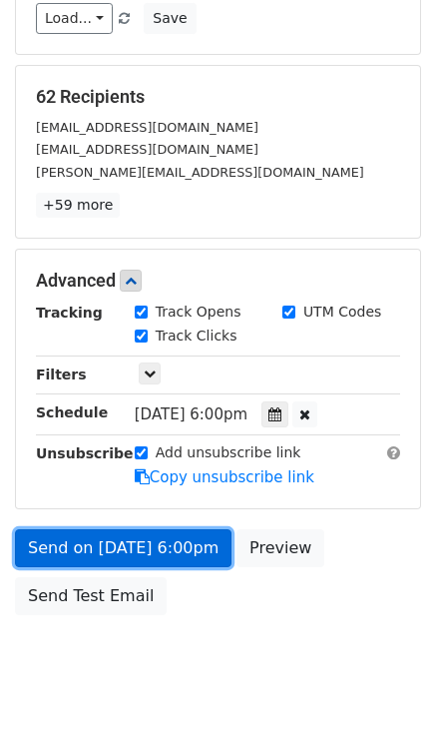
click at [127, 537] on link "Send on Oct 6 at 6:00pm" at bounding box center [123, 548] width 217 height 38
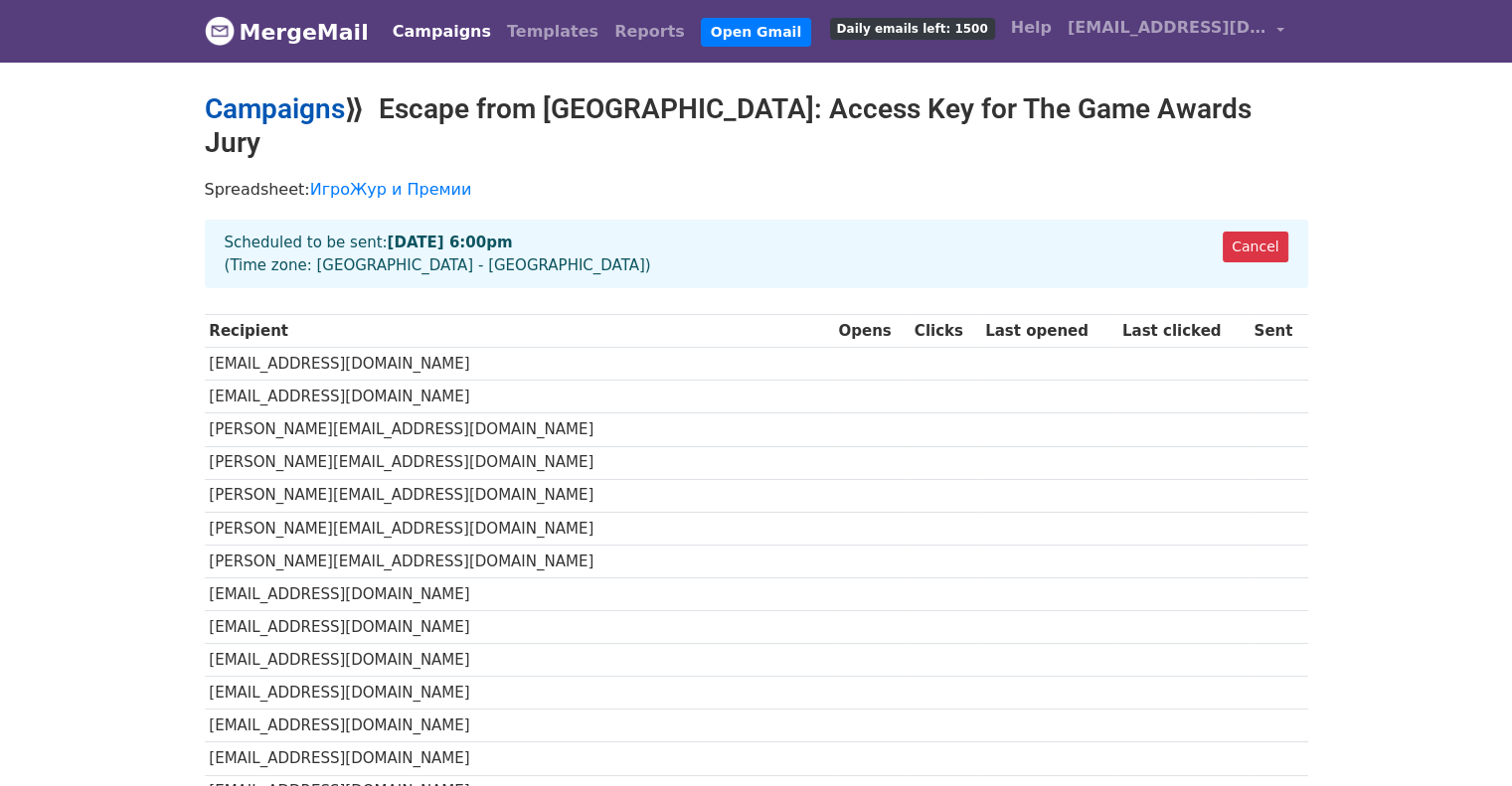
click at [258, 103] on link "Campaigns" at bounding box center [275, 109] width 140 height 33
